Goal: Check status: Check status

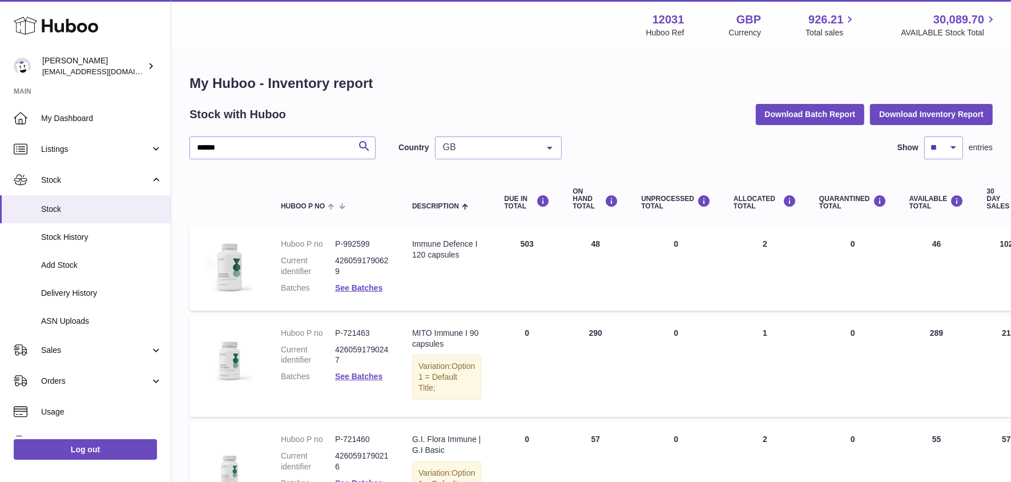
click at [0, 82] on div "Huboo Fritzi Nicolaus admin@makewellforyou.com Main My Dashboard Listings Not w…" at bounding box center [505, 363] width 1011 height 726
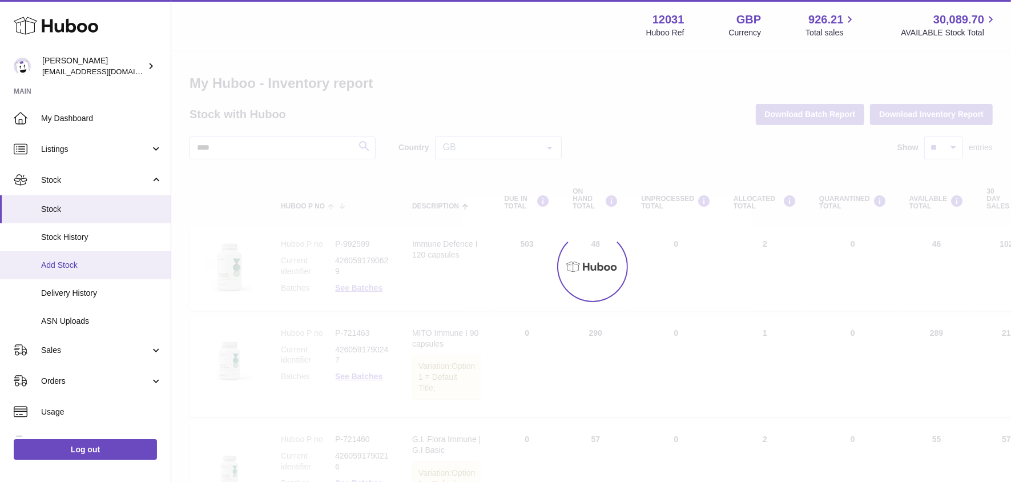
type input "****"
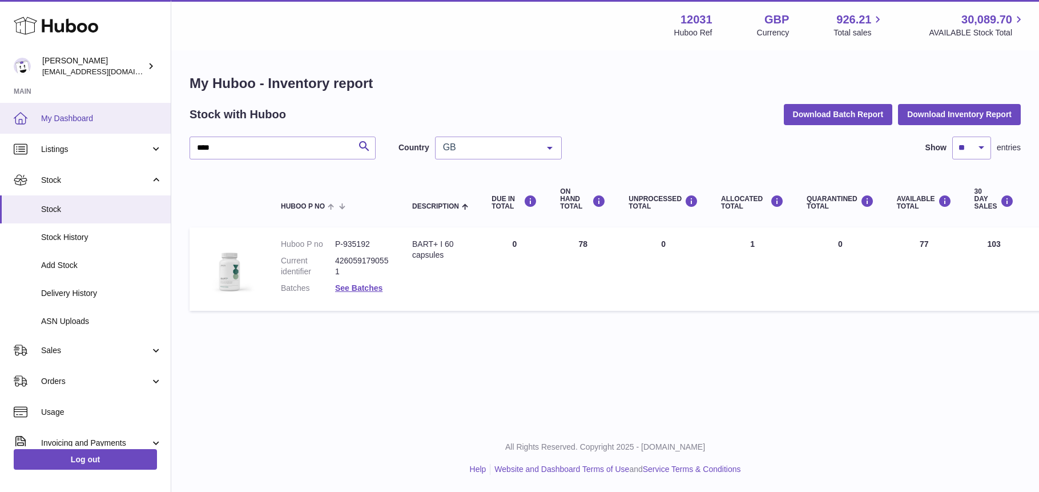
click at [70, 107] on link "My Dashboard" at bounding box center [85, 118] width 171 height 31
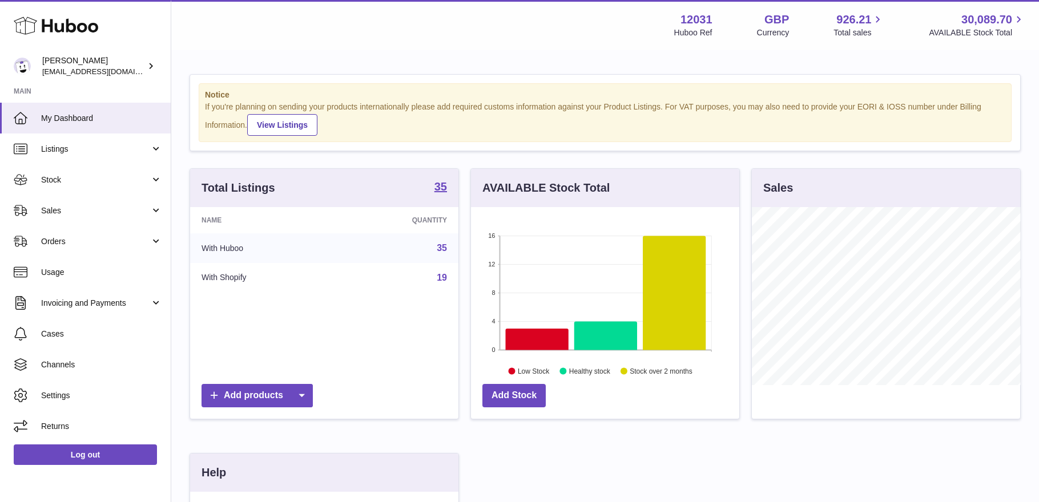
scroll to position [178, 268]
click at [73, 182] on span "Stock" at bounding box center [95, 180] width 109 height 11
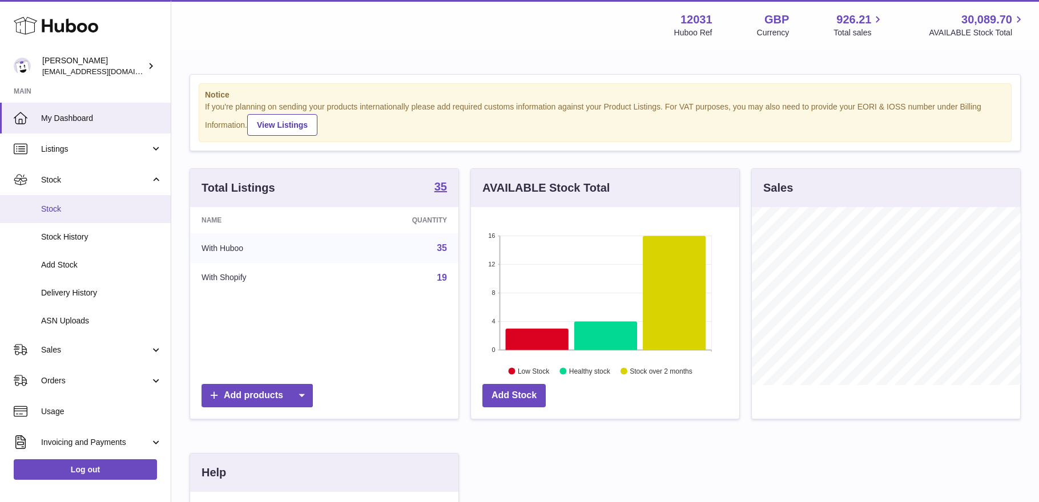
click at [74, 211] on span "Stock" at bounding box center [101, 209] width 121 height 11
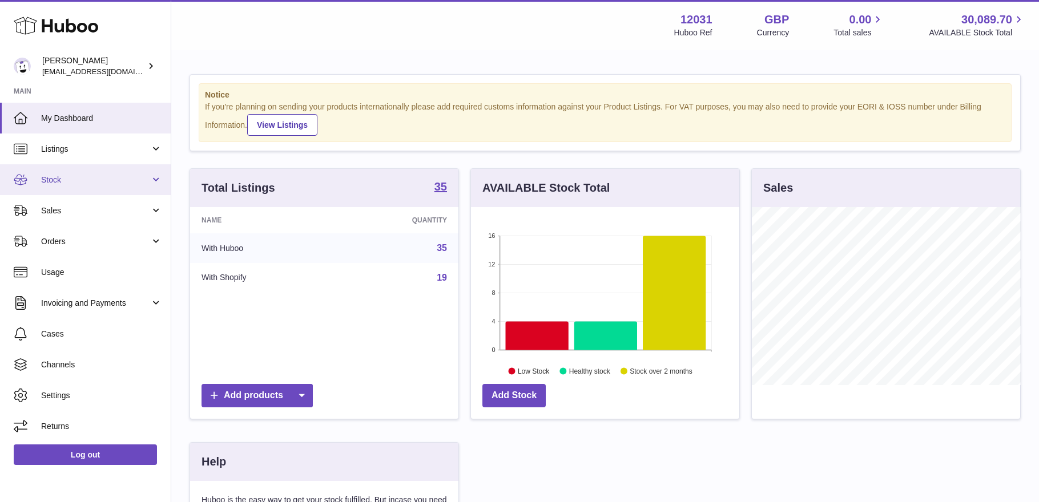
scroll to position [178, 268]
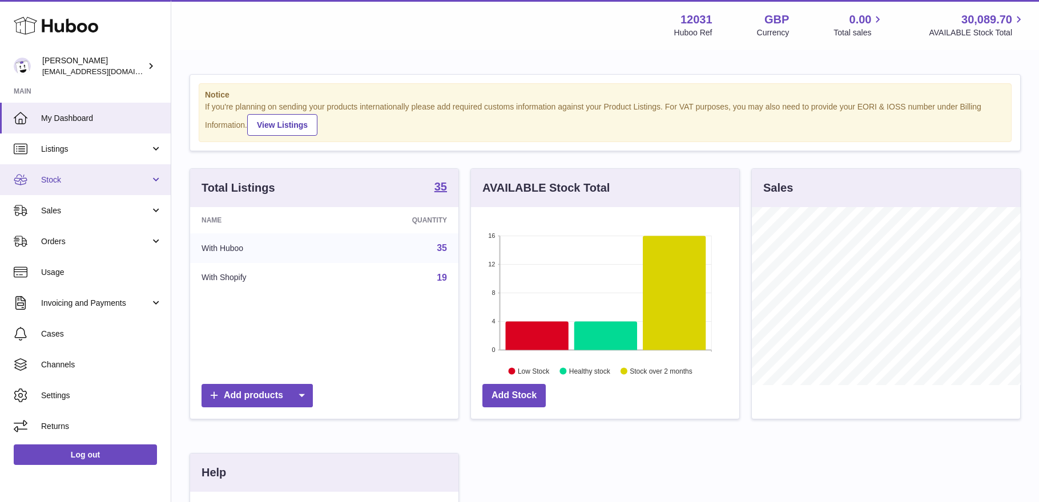
click at [69, 191] on link "Stock" at bounding box center [85, 179] width 171 height 31
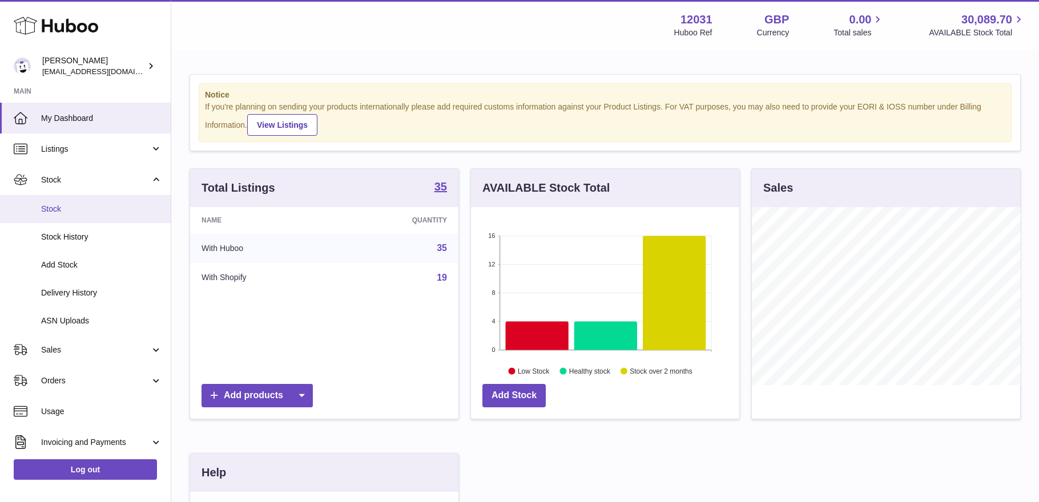
click at [69, 210] on span "Stock" at bounding box center [101, 209] width 121 height 11
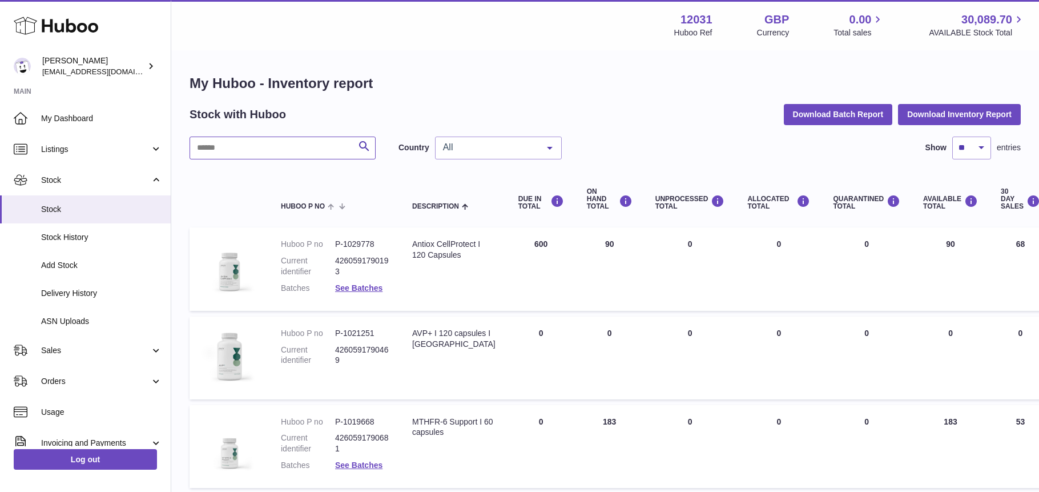
click at [272, 145] on input "text" at bounding box center [283, 147] width 186 height 23
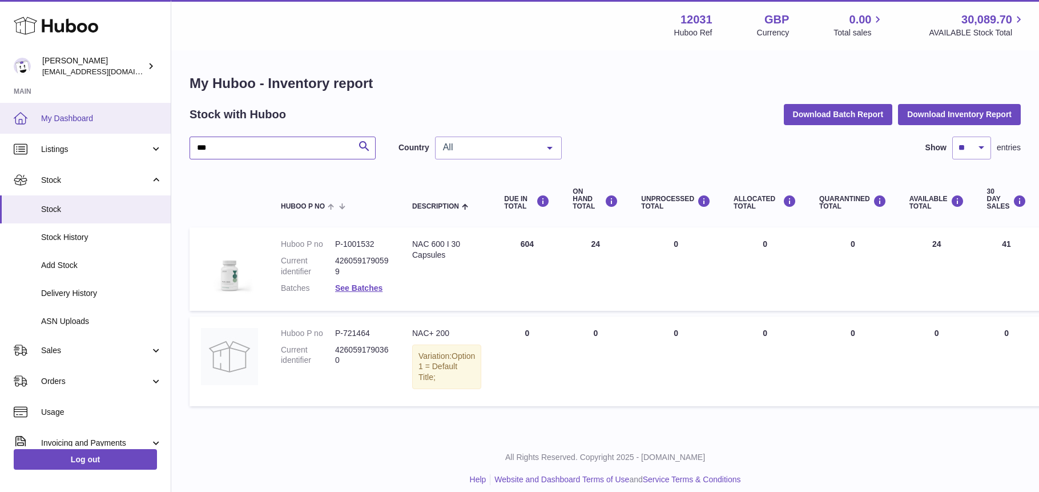
drag, startPoint x: 280, startPoint y: 151, endPoint x: 0, endPoint y: 106, distance: 284.0
click at [9, 112] on div "Huboo Fritzi Nicolaus admin@makewellforyou.com Main My Dashboard Listings Not w…" at bounding box center [519, 251] width 1039 height 502
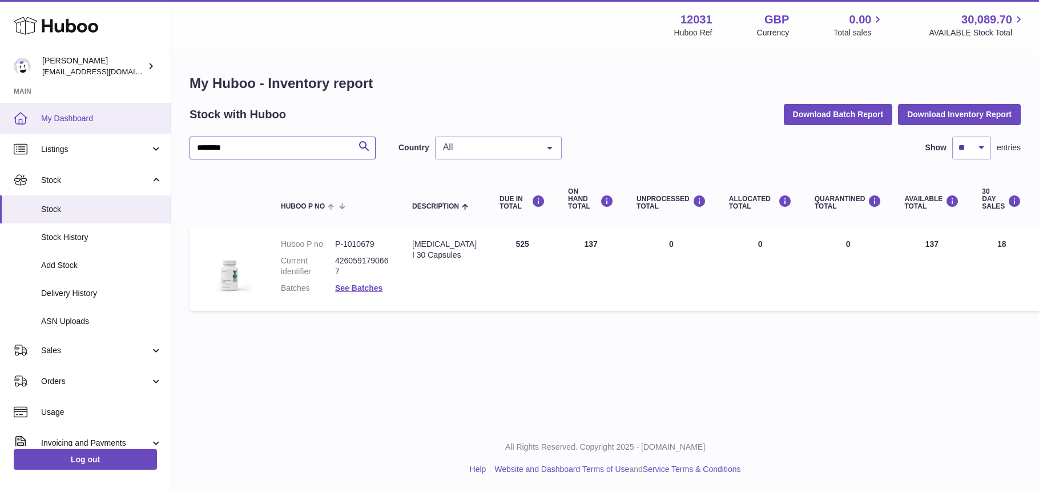
drag, startPoint x: 254, startPoint y: 154, endPoint x: 44, endPoint y: 126, distance: 211.5
click at [45, 126] on div "Huboo Fritzi Nicolaus admin@makewellforyou.com Main My Dashboard Listings Not w…" at bounding box center [519, 246] width 1039 height 492
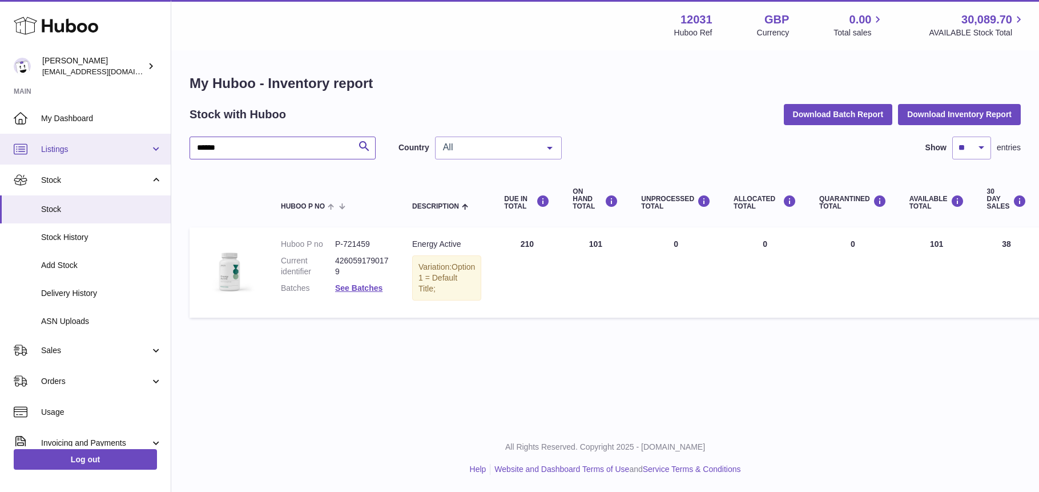
drag, startPoint x: 238, startPoint y: 146, endPoint x: 111, endPoint y: 139, distance: 126.4
click at [112, 139] on div "Huboo Fritzi Nicolaus admin@makewellforyou.com Main My Dashboard Listings Not w…" at bounding box center [519, 246] width 1039 height 492
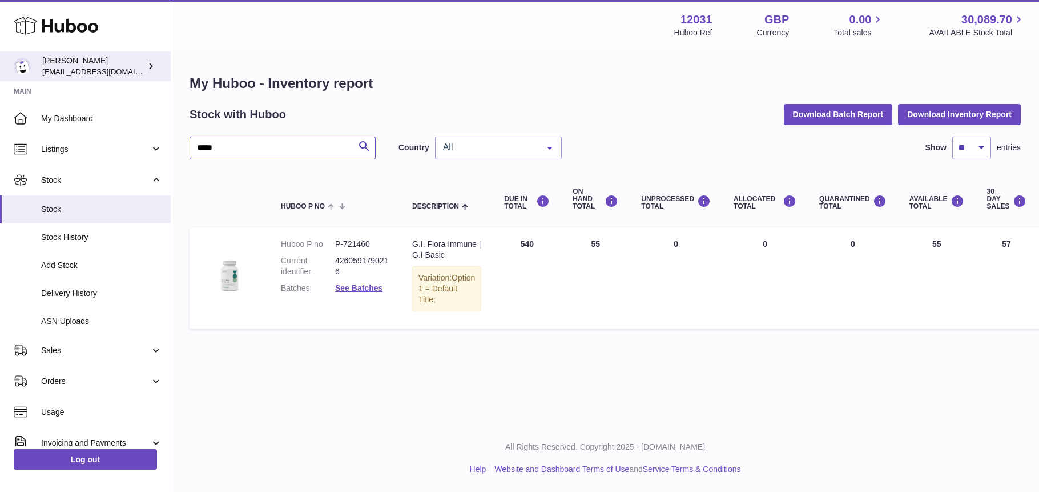
drag, startPoint x: 265, startPoint y: 150, endPoint x: 130, endPoint y: 76, distance: 153.6
click at [111, 137] on div "Huboo Fritzi Nicolaus admin@makewellforyou.com Main My Dashboard Listings Not w…" at bounding box center [519, 246] width 1039 height 492
type input "******"
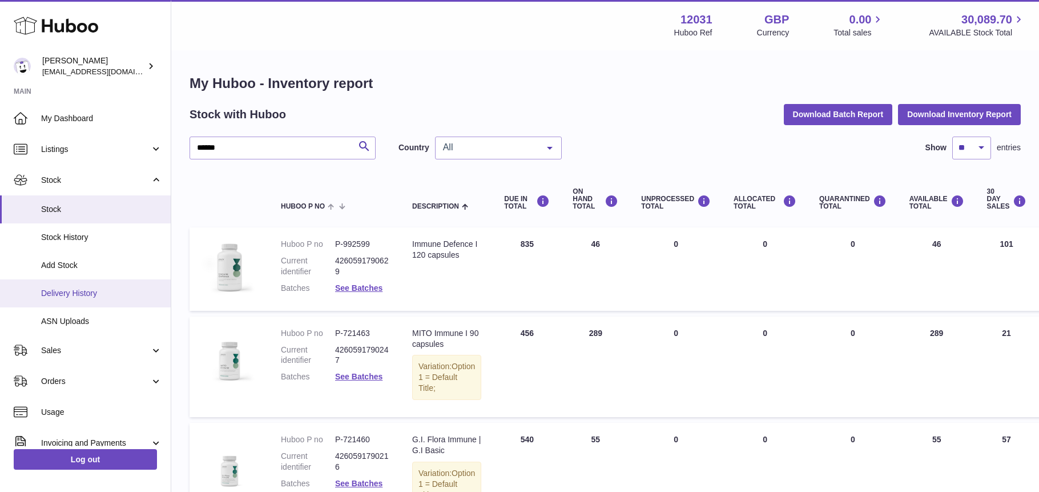
click at [77, 290] on span "Delivery History" at bounding box center [101, 293] width 121 height 11
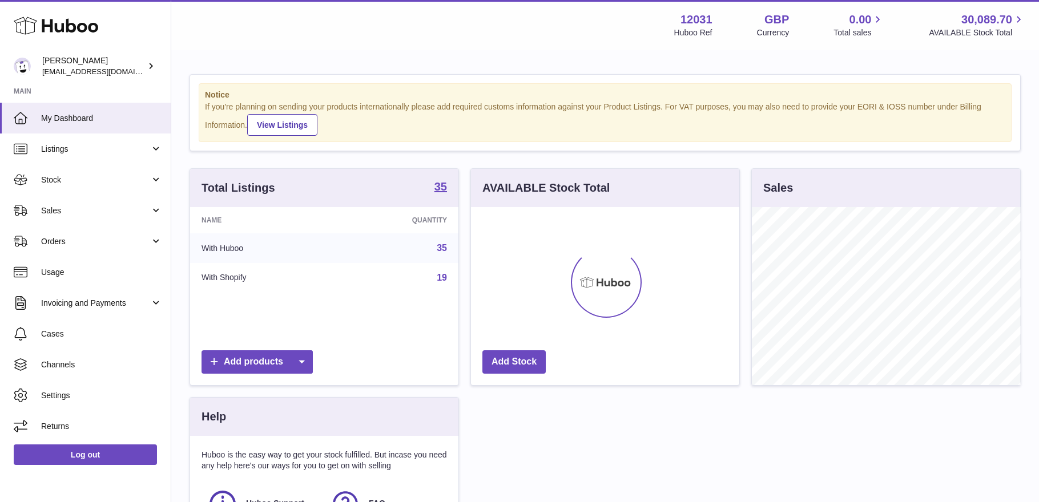
scroll to position [178, 268]
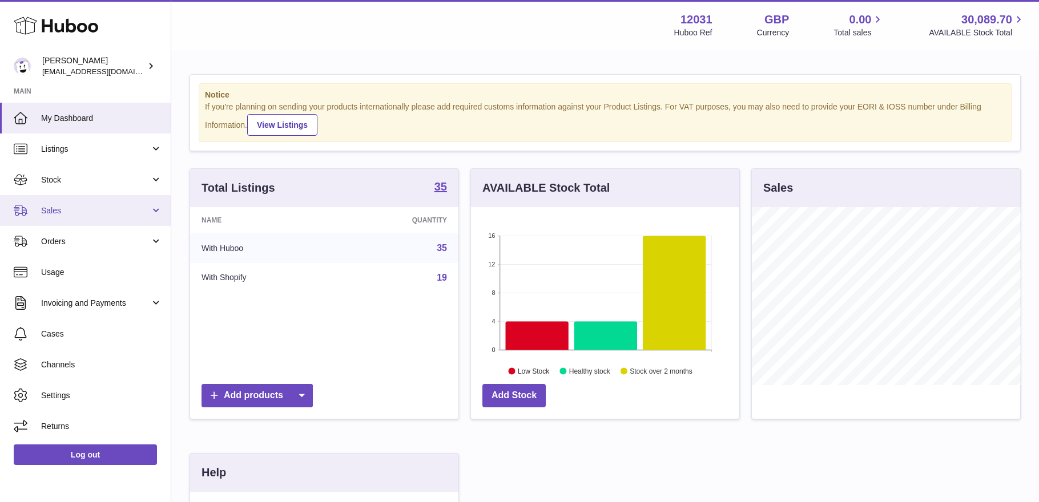
click at [91, 212] on span "Sales" at bounding box center [95, 211] width 109 height 11
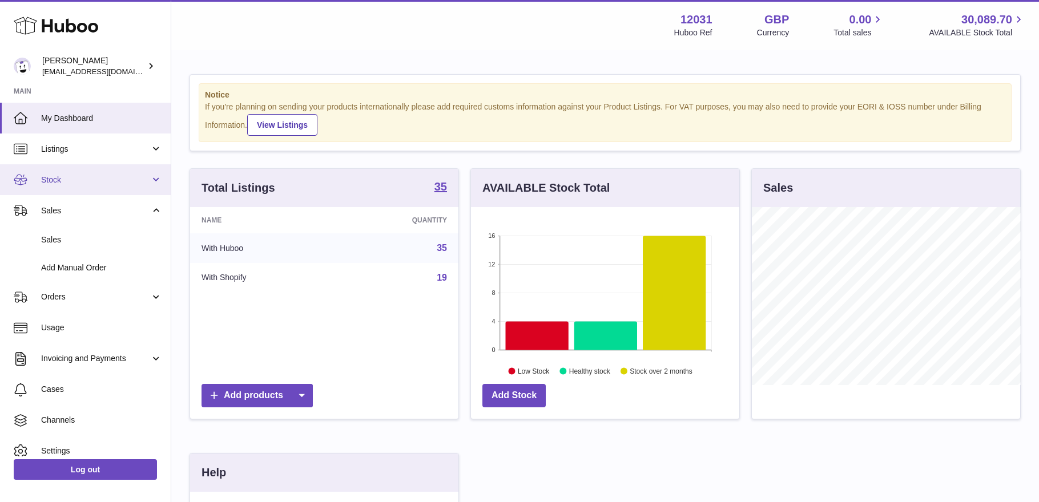
click at [87, 188] on link "Stock" at bounding box center [85, 179] width 171 height 31
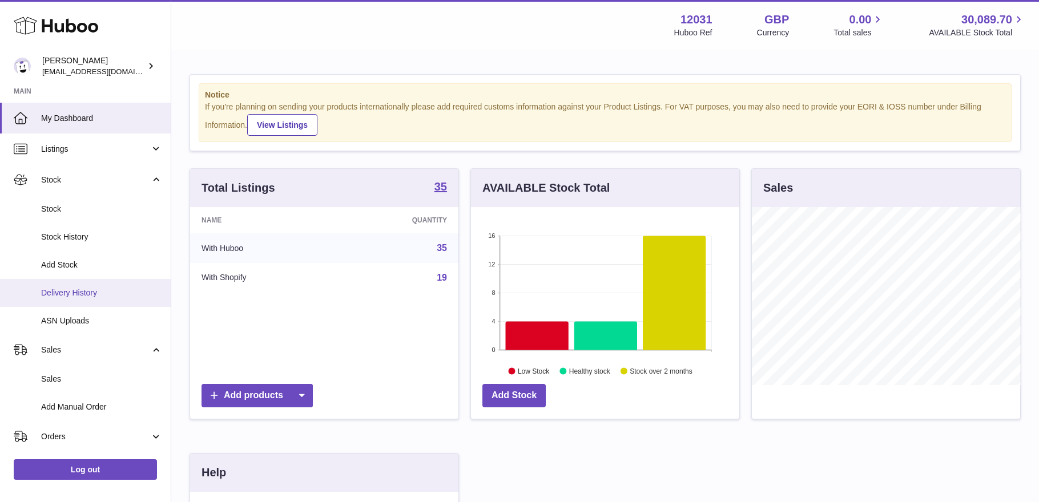
click at [61, 297] on span "Delivery History" at bounding box center [101, 293] width 121 height 11
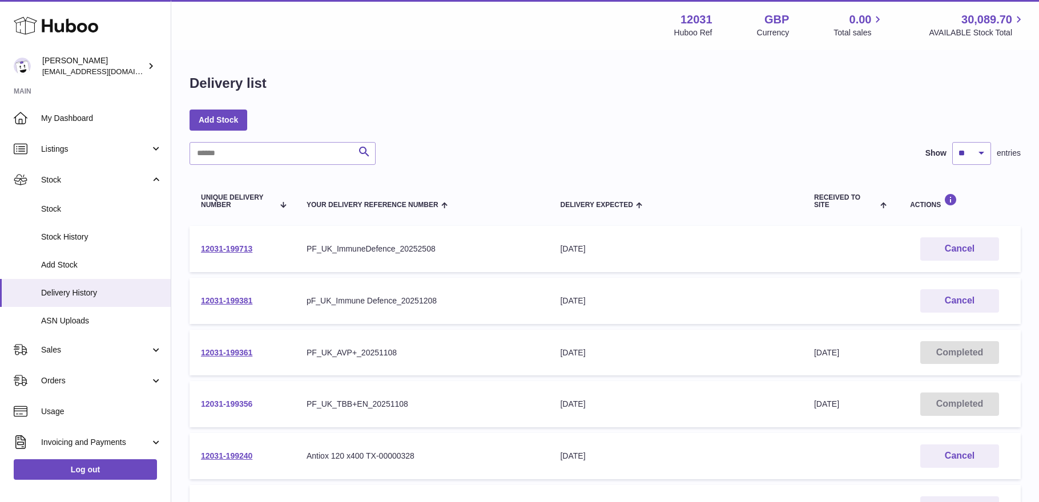
click at [240, 400] on link "12031-199356" at bounding box center [226, 404] width 51 height 9
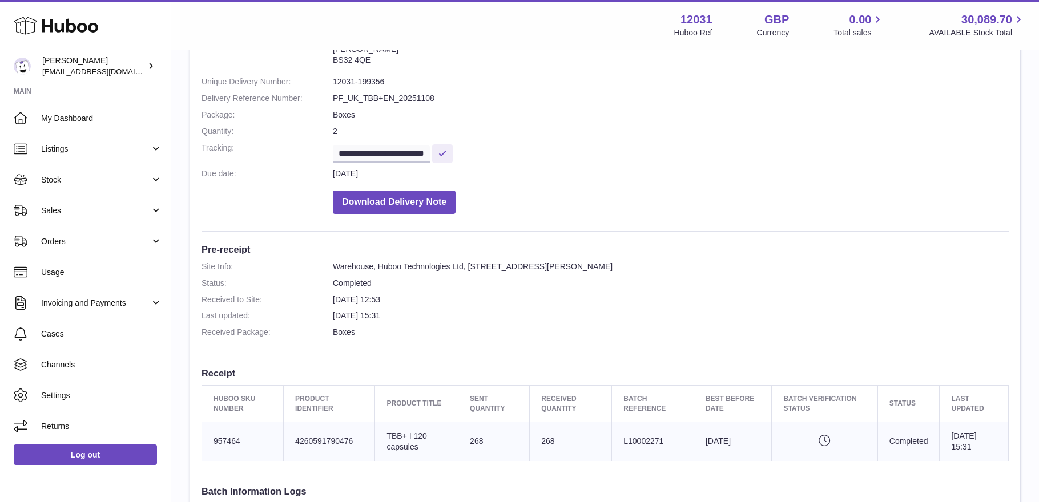
scroll to position [219, 0]
